Goal: Information Seeking & Learning: Check status

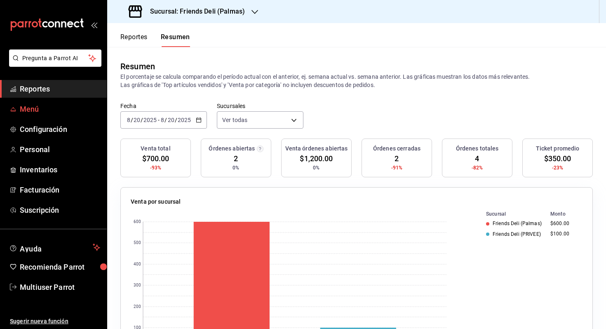
click at [53, 109] on span "Menú" at bounding box center [60, 108] width 80 height 11
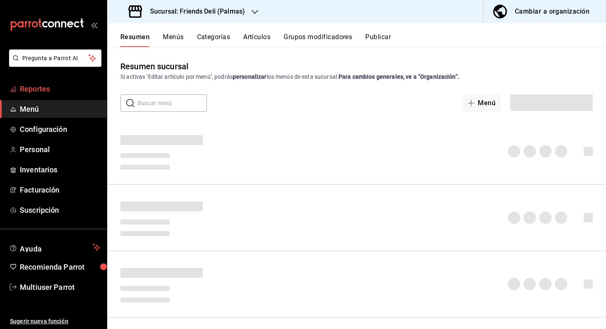
click at [58, 90] on span "Reportes" at bounding box center [60, 88] width 80 height 11
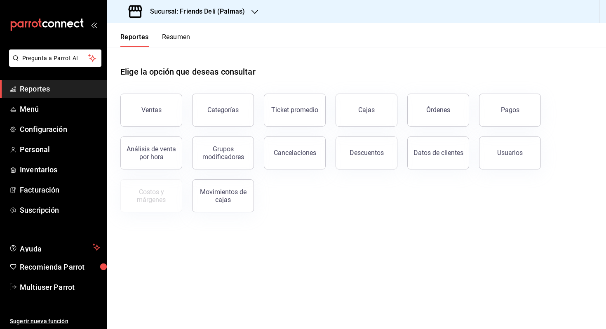
click at [175, 40] on button "Resumen" at bounding box center [176, 40] width 28 height 14
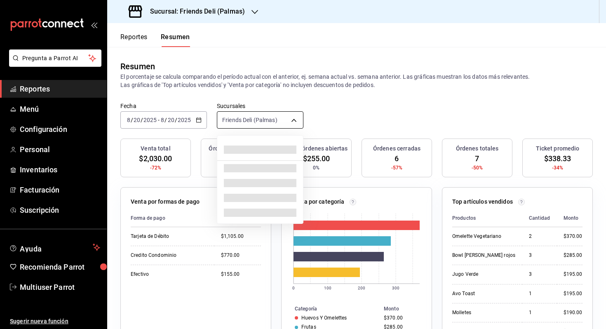
click at [276, 123] on body "Pregunta a Parrot AI Reportes Menú Configuración Personal Inventarios Facturaci…" at bounding box center [303, 164] width 606 height 329
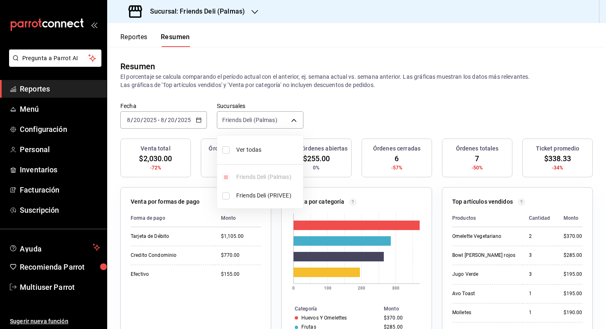
click at [269, 145] on span "Ver todas" at bounding box center [267, 149] width 63 height 9
type input "[object Object],[object Object]"
checkbox input "true"
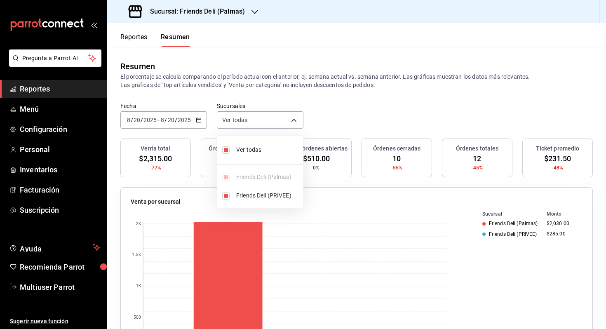
click at [334, 121] on div at bounding box center [303, 164] width 606 height 329
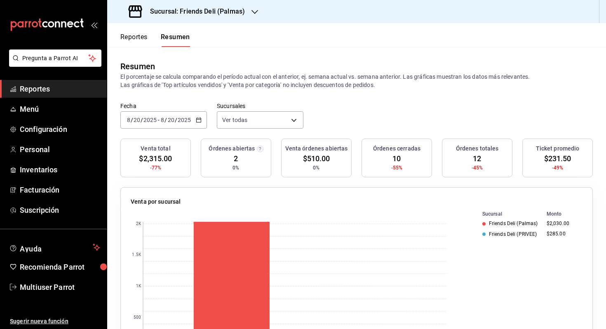
click at [188, 124] on div "[DATE] [DATE] - [DATE] [DATE]" at bounding box center [163, 119] width 87 height 17
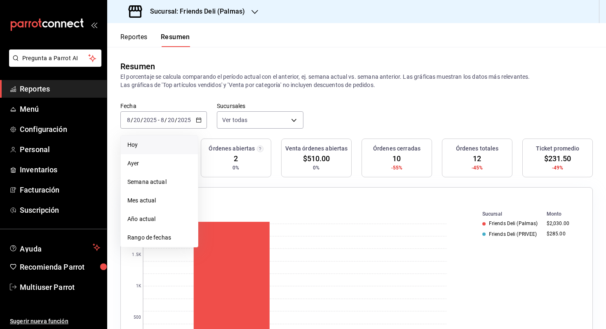
click at [173, 143] on span "Hoy" at bounding box center [159, 144] width 64 height 9
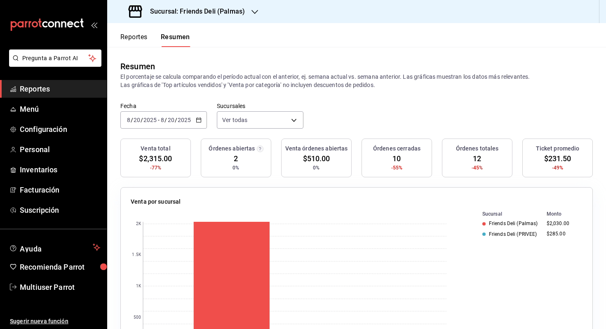
click at [146, 108] on label "Fecha" at bounding box center [163, 106] width 87 height 6
click at [147, 123] on input "2025" at bounding box center [150, 120] width 14 height 7
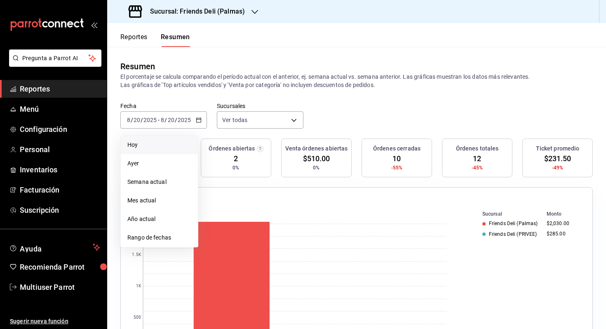
click at [145, 143] on span "Hoy" at bounding box center [159, 144] width 64 height 9
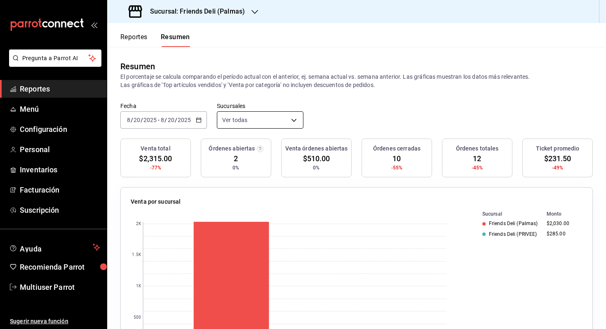
click at [273, 124] on body "Pregunta a Parrot AI Reportes Menú Configuración Personal Inventarios Facturaci…" at bounding box center [303, 164] width 606 height 329
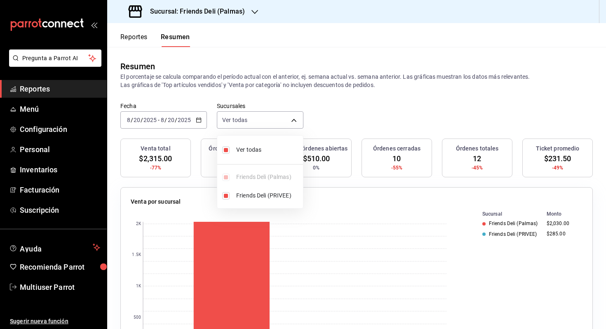
click at [246, 149] on span "Ver todas" at bounding box center [267, 149] width 63 height 9
type input "[object Object]"
checkbox input "false"
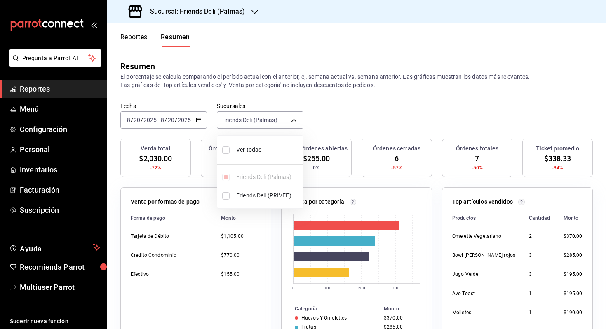
click at [246, 149] on span "Ver todas" at bounding box center [267, 149] width 63 height 9
type input "[object Object],[object Object]"
checkbox input "true"
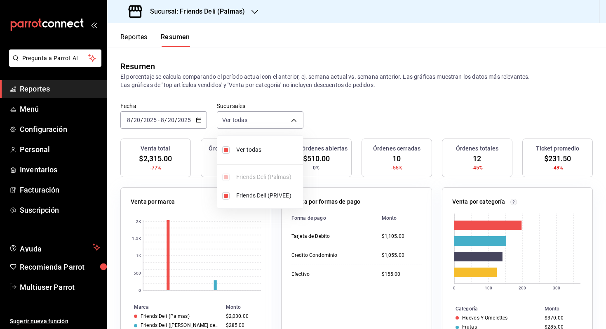
click at [356, 126] on div at bounding box center [303, 164] width 606 height 329
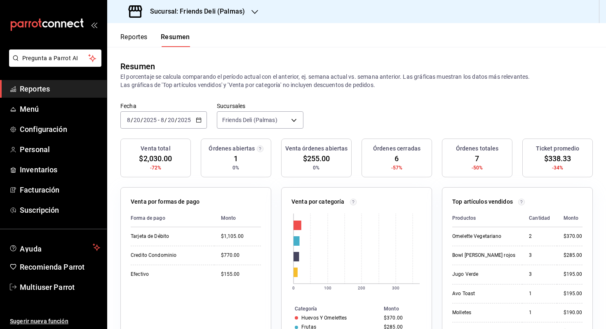
click at [188, 119] on input "2025" at bounding box center [184, 120] width 14 height 7
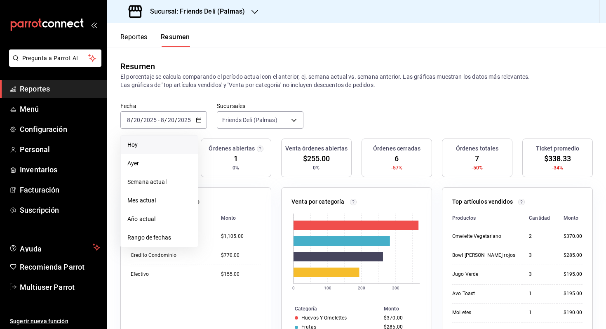
click at [169, 147] on span "Hoy" at bounding box center [159, 144] width 64 height 9
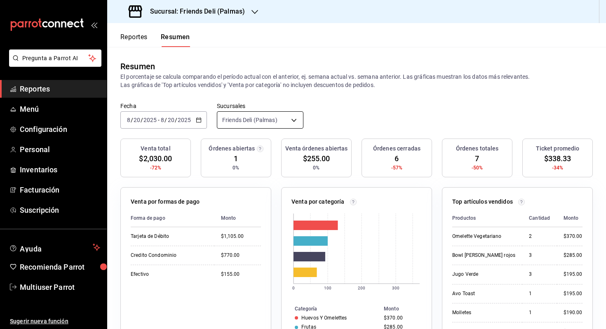
click at [269, 126] on body "Pregunta a Parrot AI Reportes Menú Configuración Personal Inventarios Facturaci…" at bounding box center [303, 164] width 606 height 329
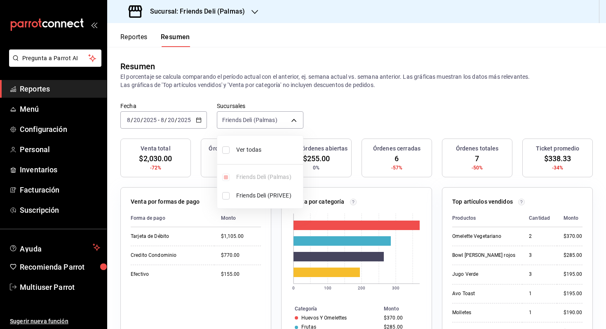
click at [262, 147] on span "Ver todas" at bounding box center [267, 149] width 63 height 9
type input "[object Object],[object Object]"
checkbox input "true"
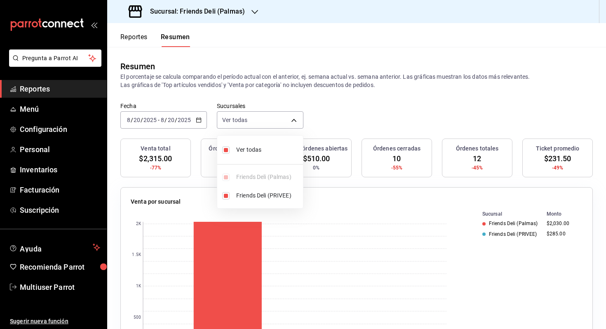
click at [343, 109] on div at bounding box center [303, 164] width 606 height 329
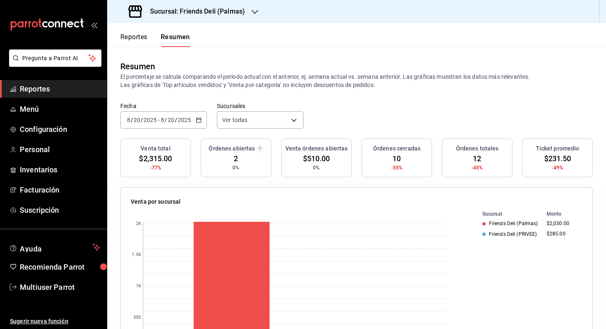
click at [139, 37] on button "Reportes" at bounding box center [133, 40] width 27 height 14
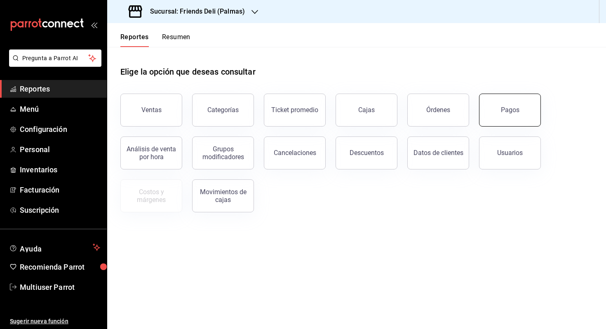
click at [506, 117] on button "Pagos" at bounding box center [510, 110] width 62 height 33
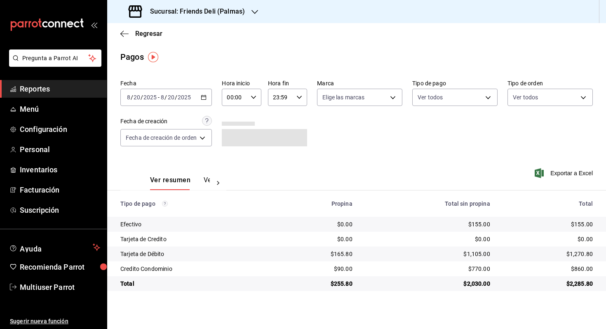
click at [192, 97] on div "[DATE] [DATE] - [DATE] [DATE]" at bounding box center [165, 97] width 91 height 17
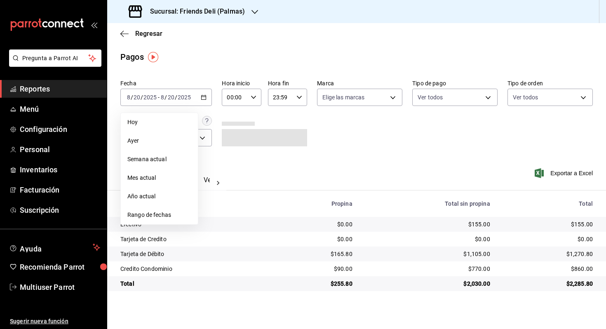
click at [153, 173] on li "Mes actual" at bounding box center [159, 177] width 77 height 19
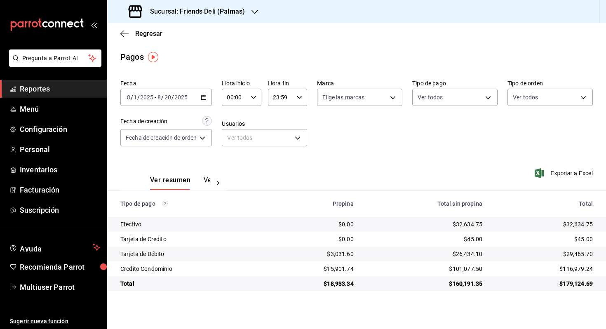
click at [184, 96] on input "2025" at bounding box center [181, 97] width 14 height 7
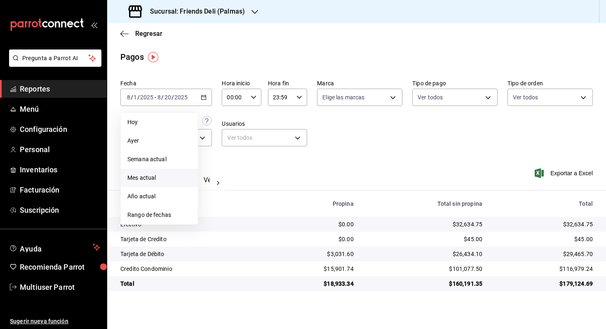
click at [166, 176] on span "Mes actual" at bounding box center [159, 177] width 64 height 9
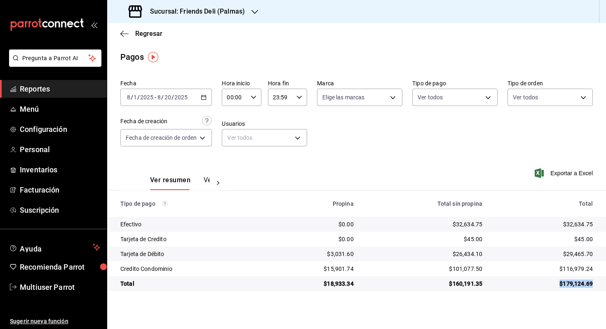
drag, startPoint x: 564, startPoint y: 280, endPoint x: 605, endPoint y: 280, distance: 40.8
click at [605, 280] on td "$179,124.69" at bounding box center [547, 283] width 117 height 15
click at [205, 94] on icon "button" at bounding box center [204, 97] width 6 height 6
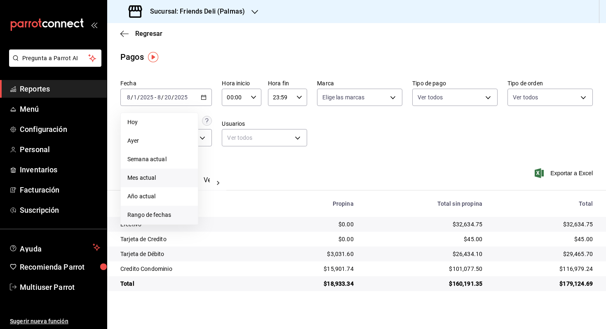
click at [178, 212] on span "Rango de fechas" at bounding box center [159, 214] width 64 height 9
click at [286, 127] on icon "button" at bounding box center [289, 127] width 10 height 10
click at [232, 152] on button "1" at bounding box center [229, 152] width 14 height 15
click at [304, 189] on abbr "20" at bounding box center [302, 188] width 5 height 6
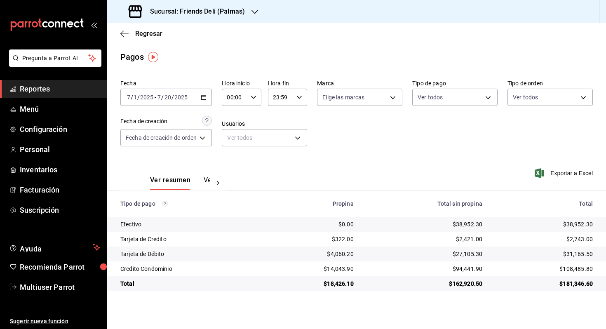
click at [200, 97] on div "[DATE] [DATE] - [DATE] [DATE]" at bounding box center [165, 97] width 91 height 17
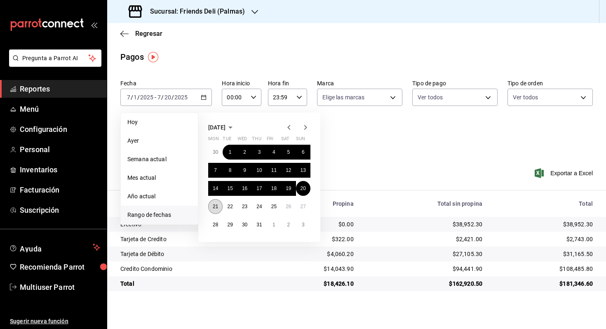
click at [215, 206] on abbr "21" at bounding box center [215, 206] width 5 height 6
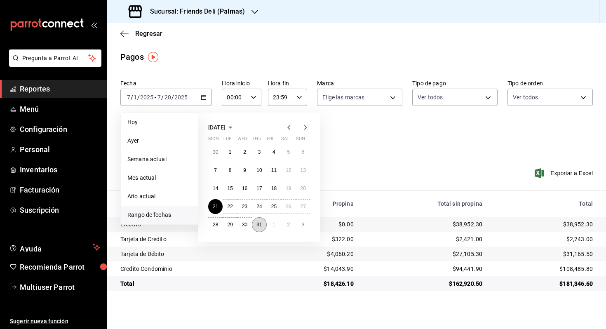
click at [259, 225] on abbr "31" at bounding box center [258, 225] width 5 height 6
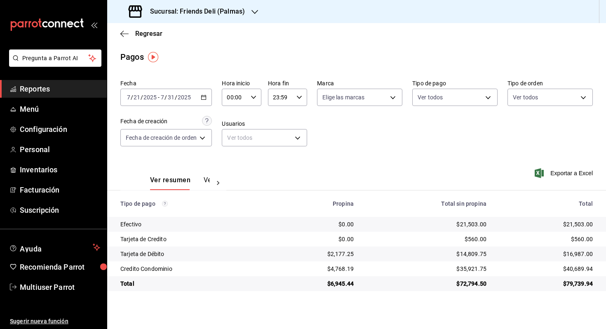
click at [189, 103] on div "[DATE] [DATE] - [DATE] [DATE]" at bounding box center [165, 97] width 91 height 17
click at [354, 158] on div "Ver resumen Ver pagos Exportar a Excel" at bounding box center [356, 178] width 498 height 44
